Goal: Navigation & Orientation: Find specific page/section

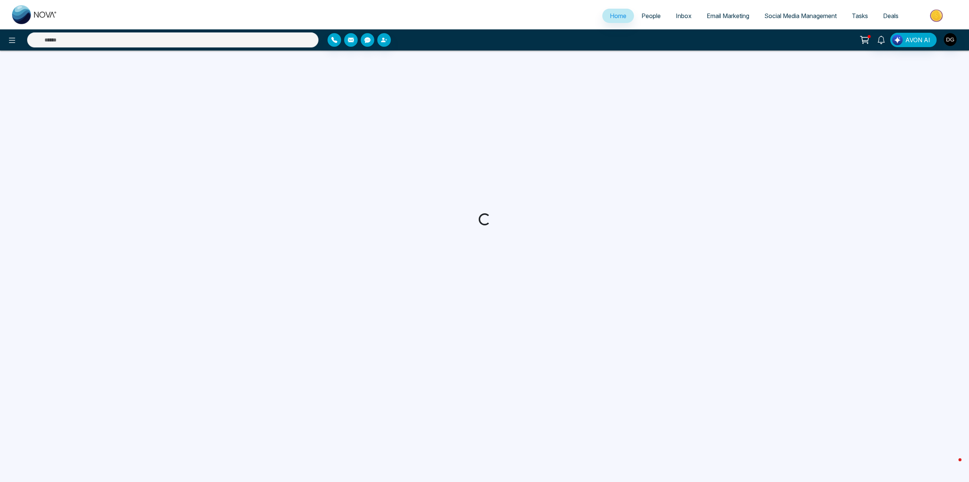
select select "*"
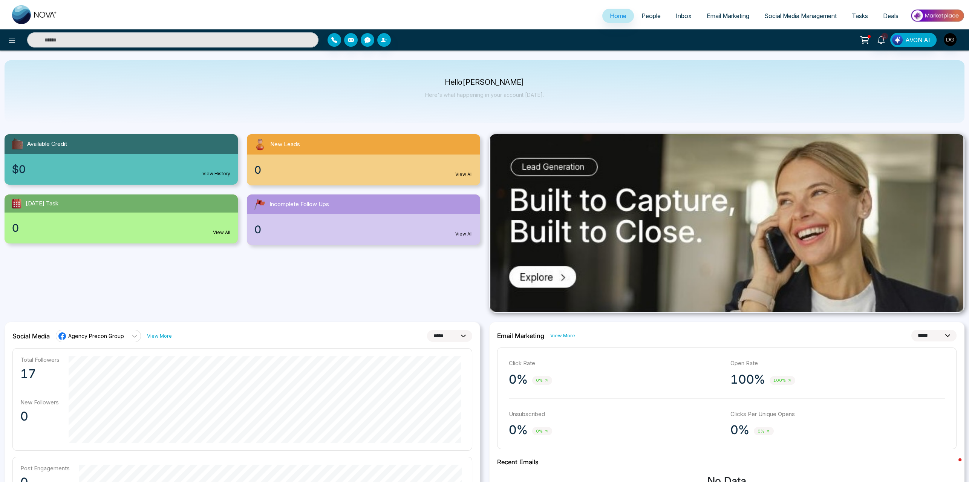
click at [645, 17] on span "People" at bounding box center [651, 16] width 19 height 8
